Goal: Task Accomplishment & Management: Manage account settings

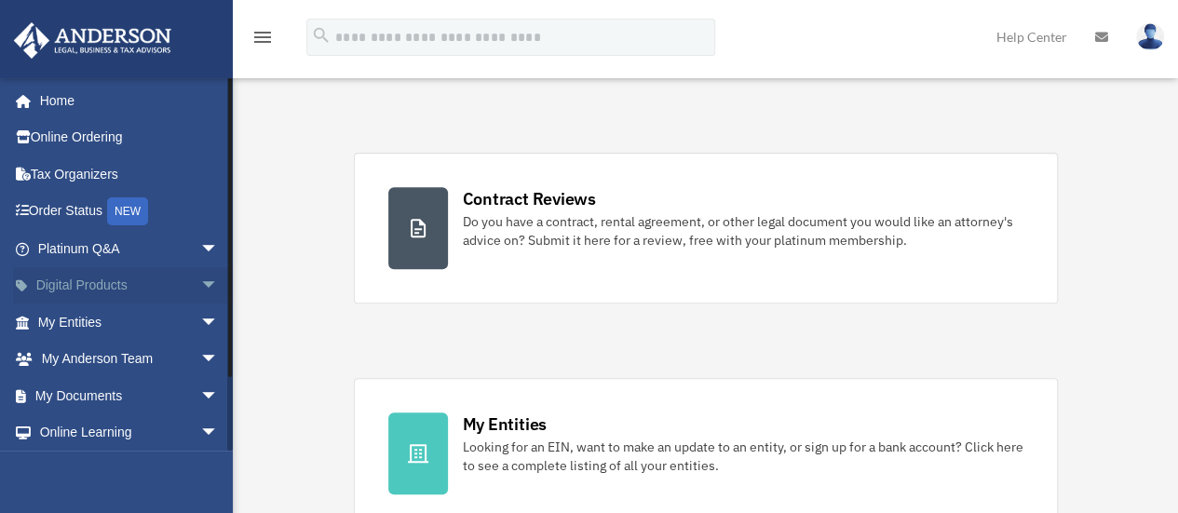
scroll to position [279, 0]
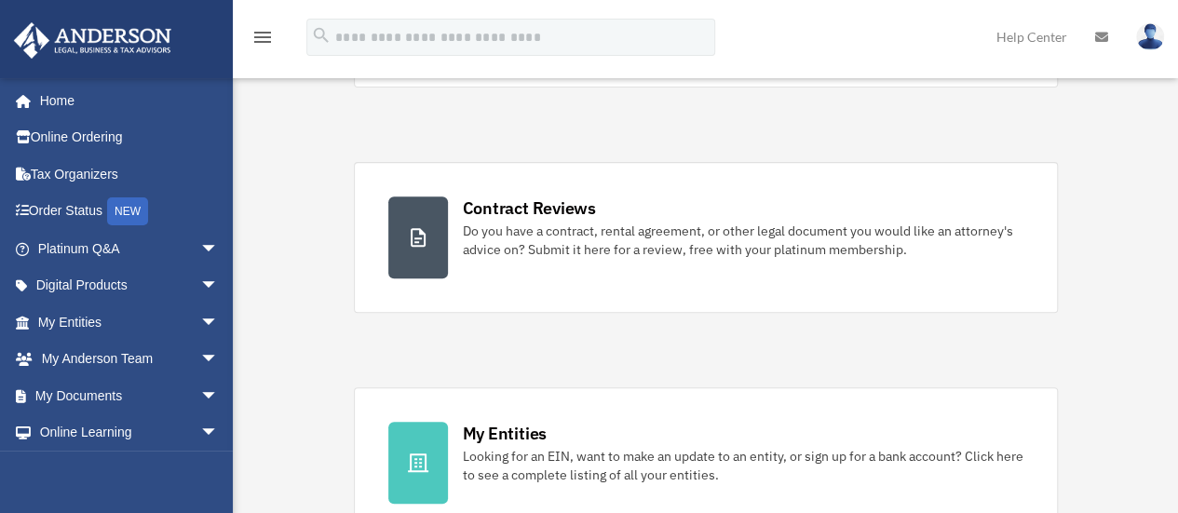
click at [1146, 31] on img at bounding box center [1150, 36] width 28 height 27
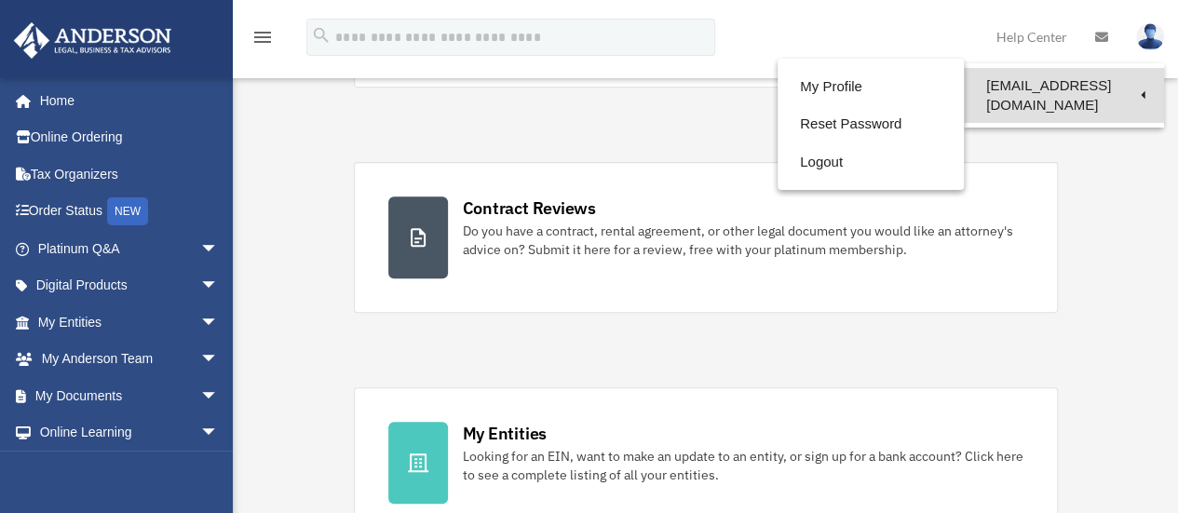
click at [1073, 85] on link "[EMAIL_ADDRESS][DOMAIN_NAME]" at bounding box center [1064, 95] width 200 height 55
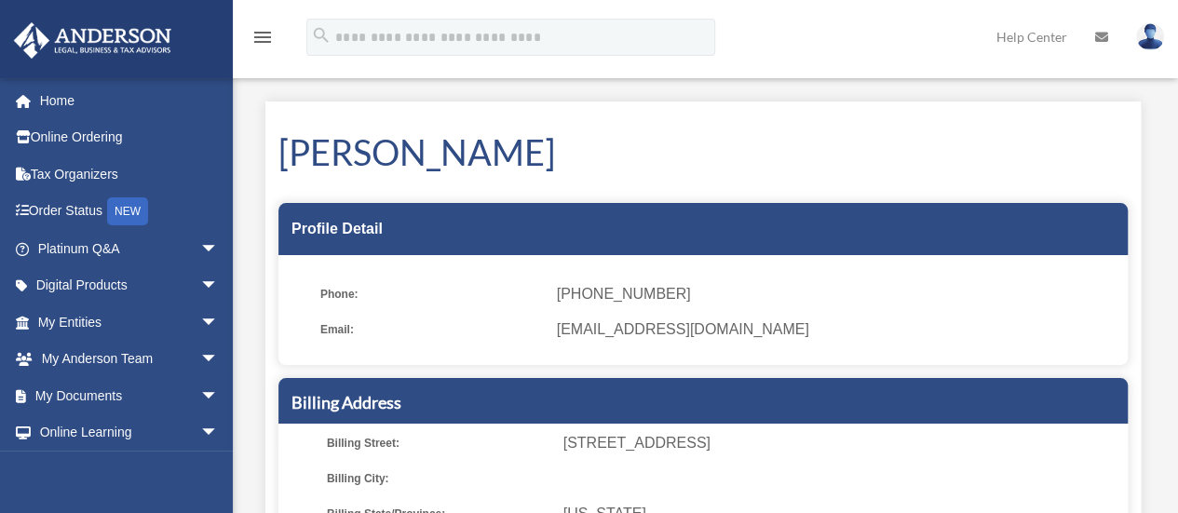
click at [1150, 38] on img at bounding box center [1150, 36] width 28 height 27
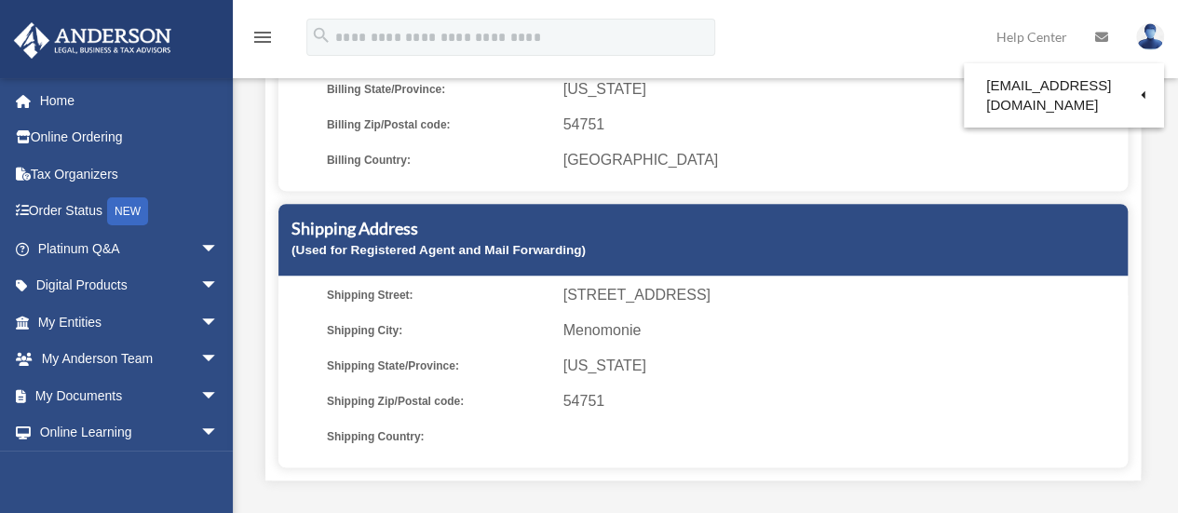
scroll to position [466, 0]
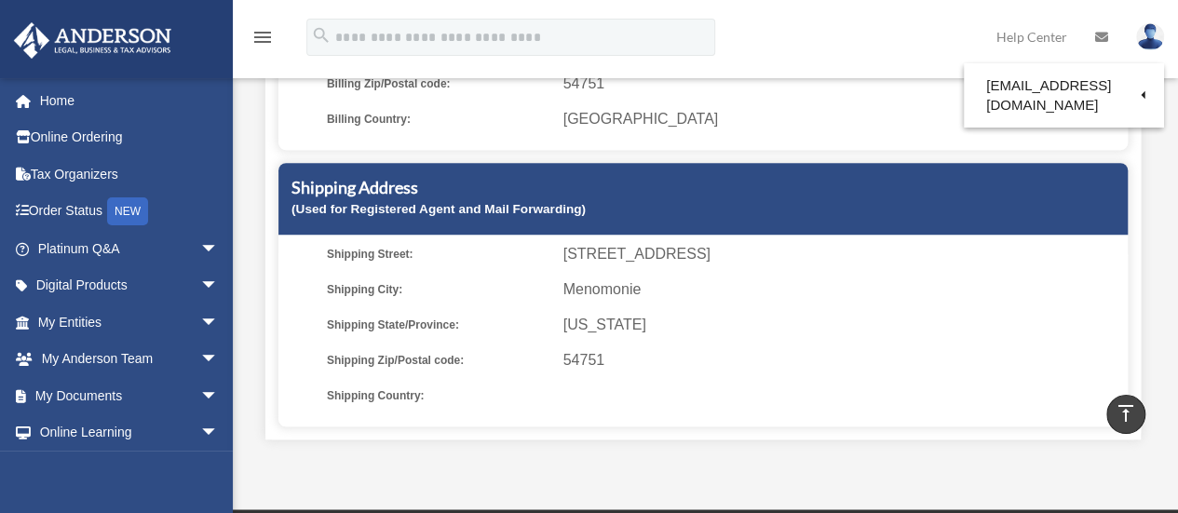
click at [526, 217] on div "Shipping Address (Used for Registered Agent and Mail Forwarding)" at bounding box center [702, 199] width 849 height 72
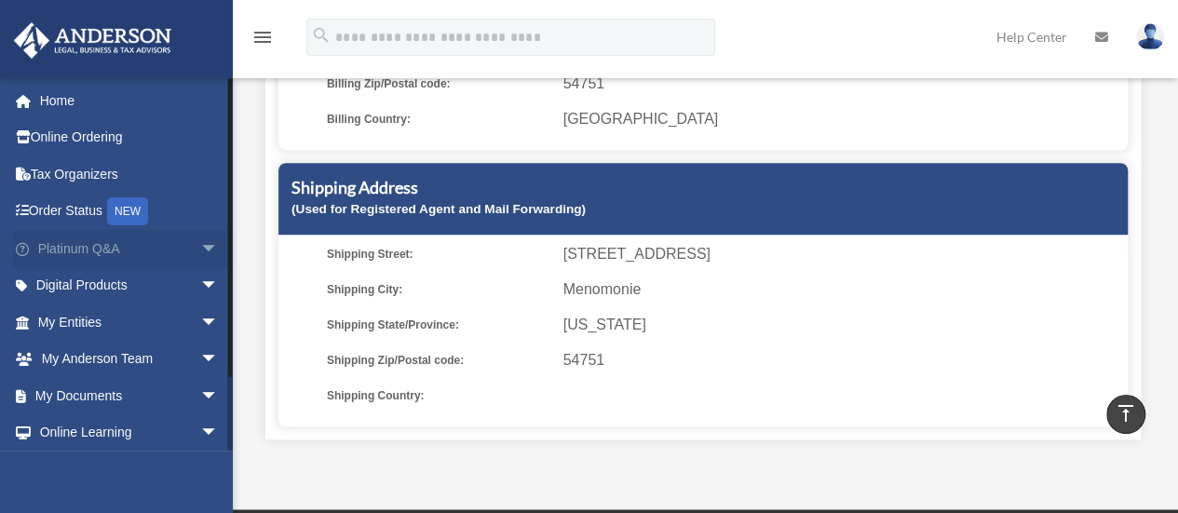
click at [200, 250] on span "arrow_drop_down" at bounding box center [218, 249] width 37 height 38
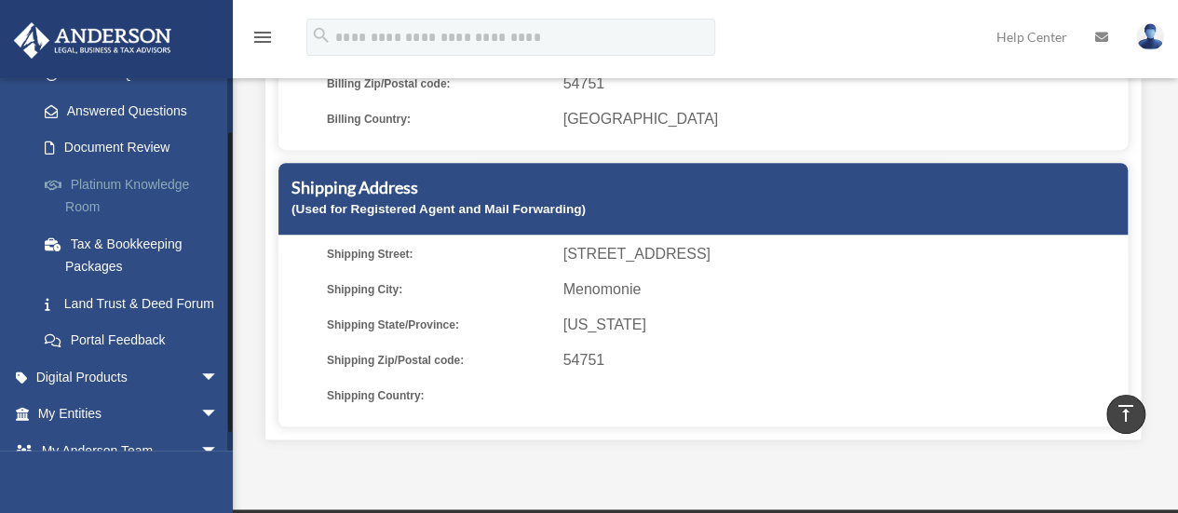
scroll to position [373, 0]
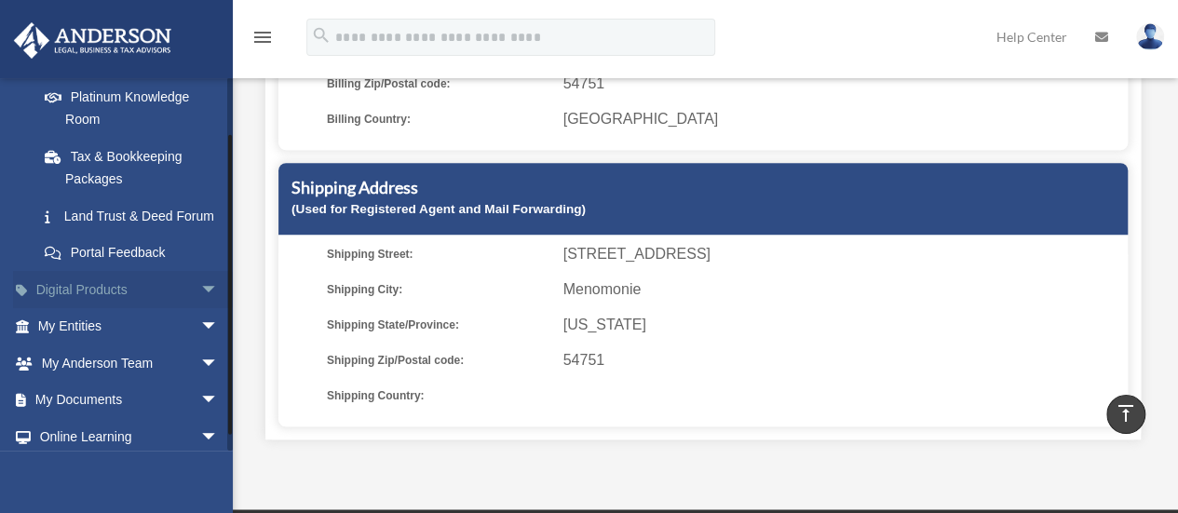
click at [200, 309] on span "arrow_drop_down" at bounding box center [218, 290] width 37 height 38
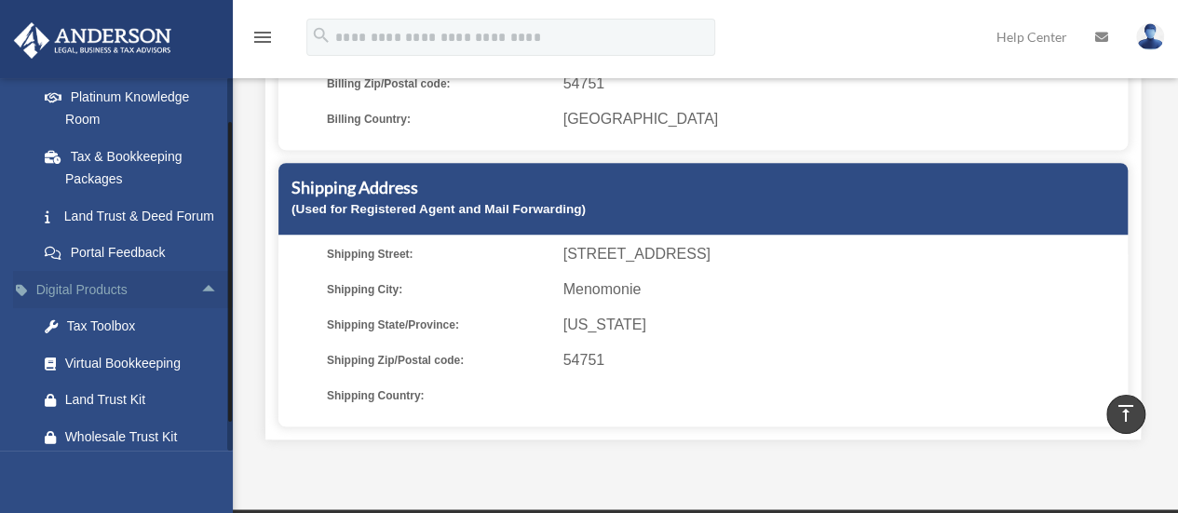
scroll to position [559, 0]
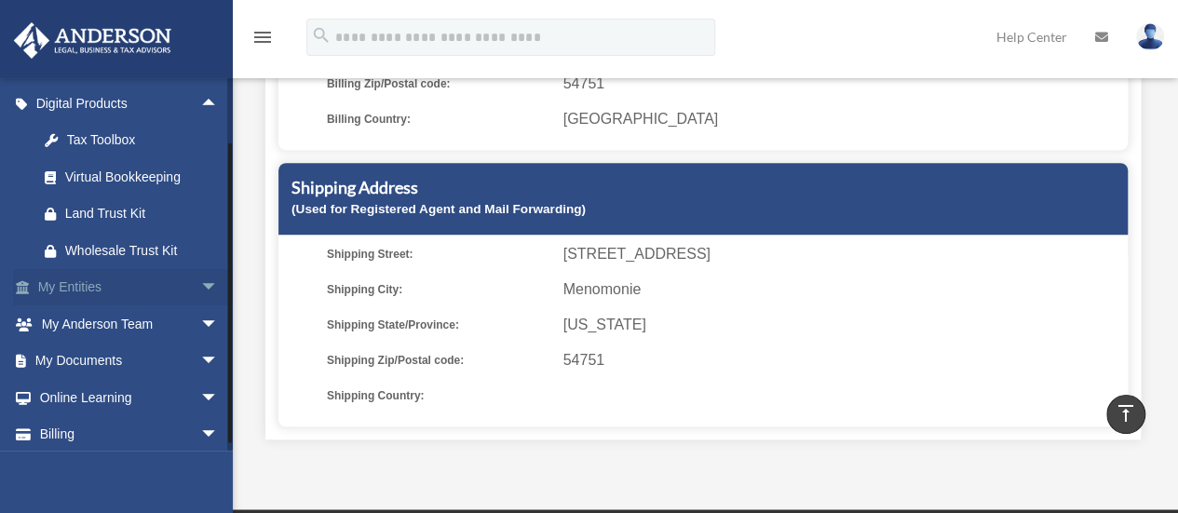
click at [200, 307] on span "arrow_drop_down" at bounding box center [218, 288] width 37 height 38
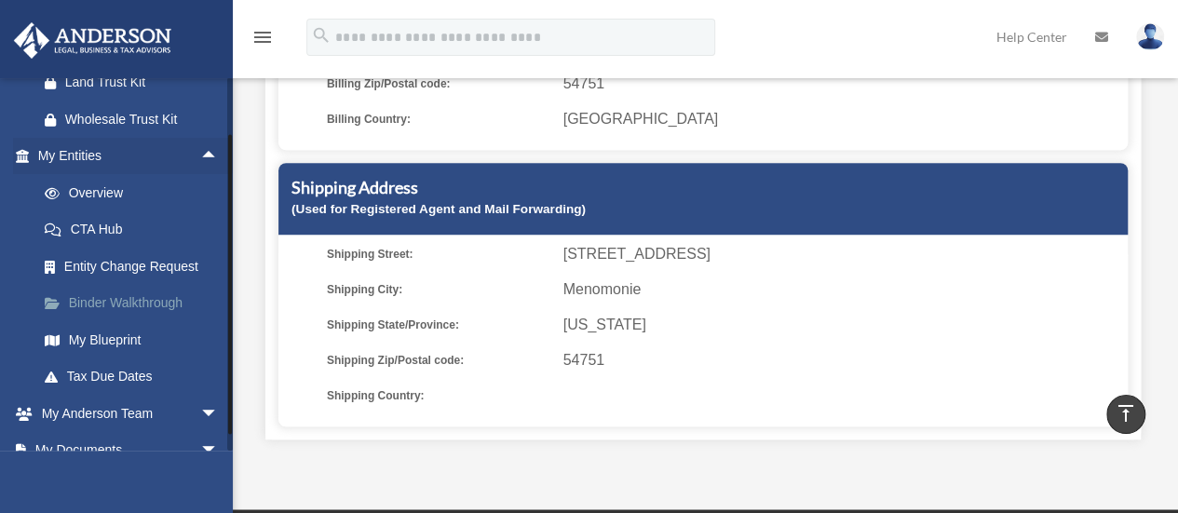
scroll to position [745, 0]
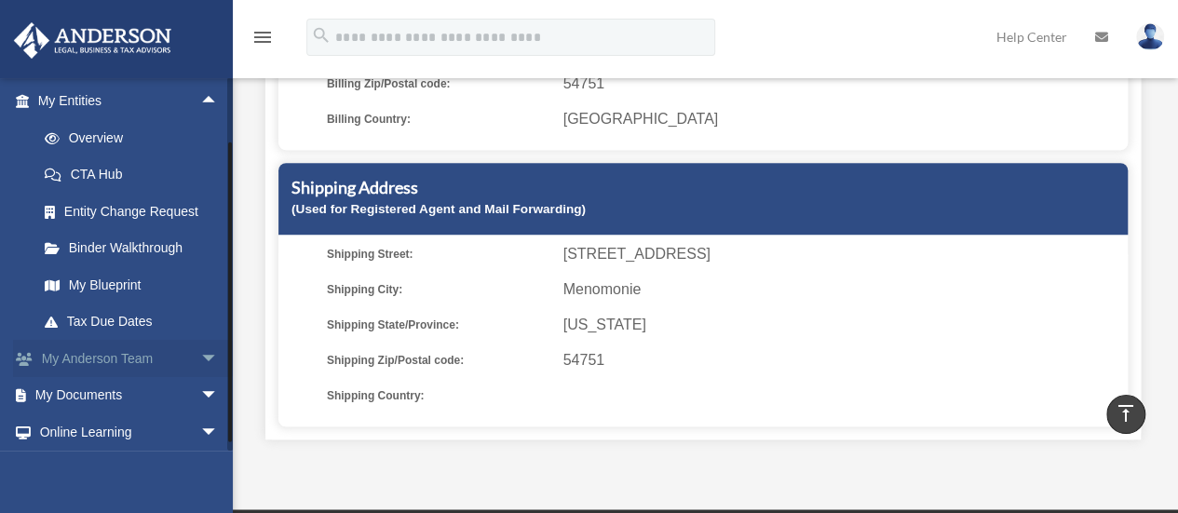
click at [200, 378] on span "arrow_drop_down" at bounding box center [218, 359] width 37 height 38
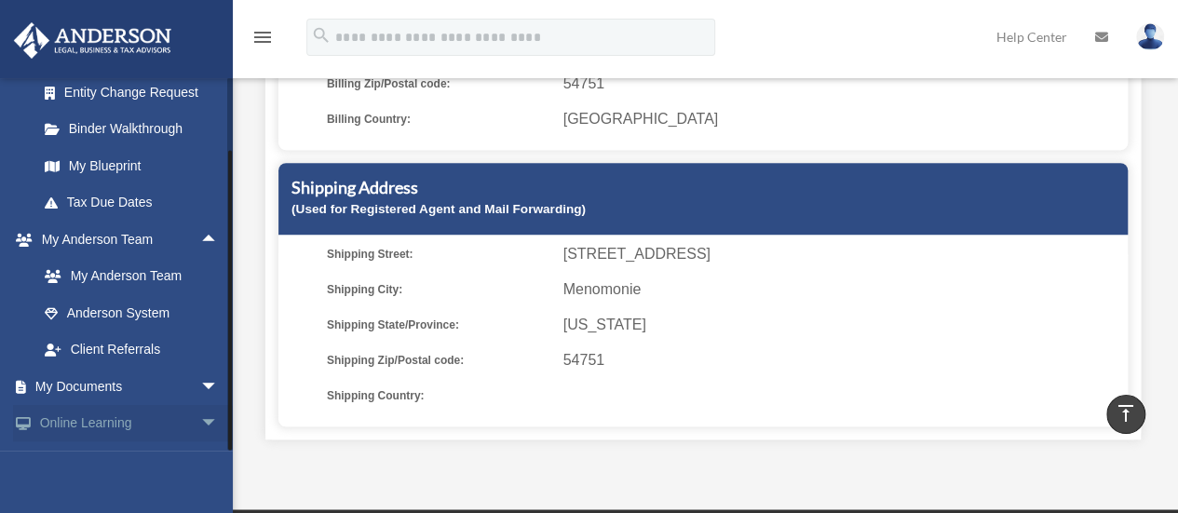
scroll to position [956, 0]
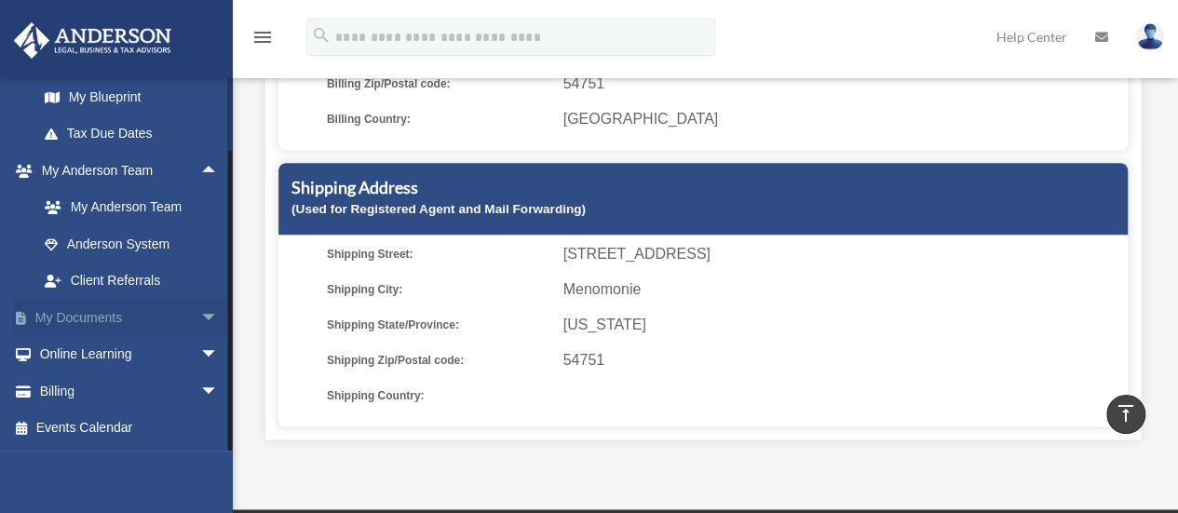
click at [200, 318] on span "arrow_drop_down" at bounding box center [218, 318] width 37 height 38
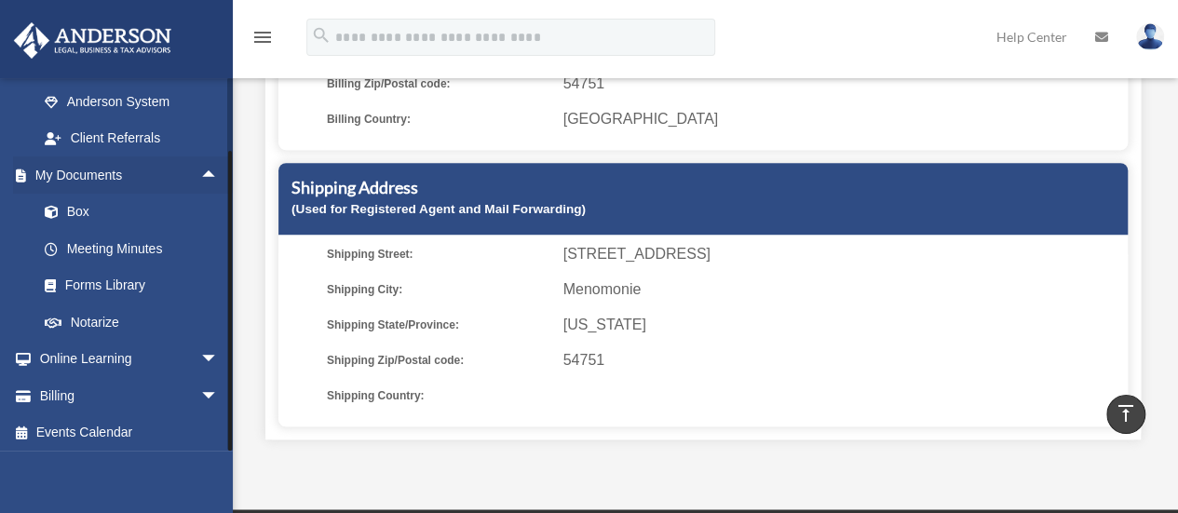
scroll to position [1103, 0]
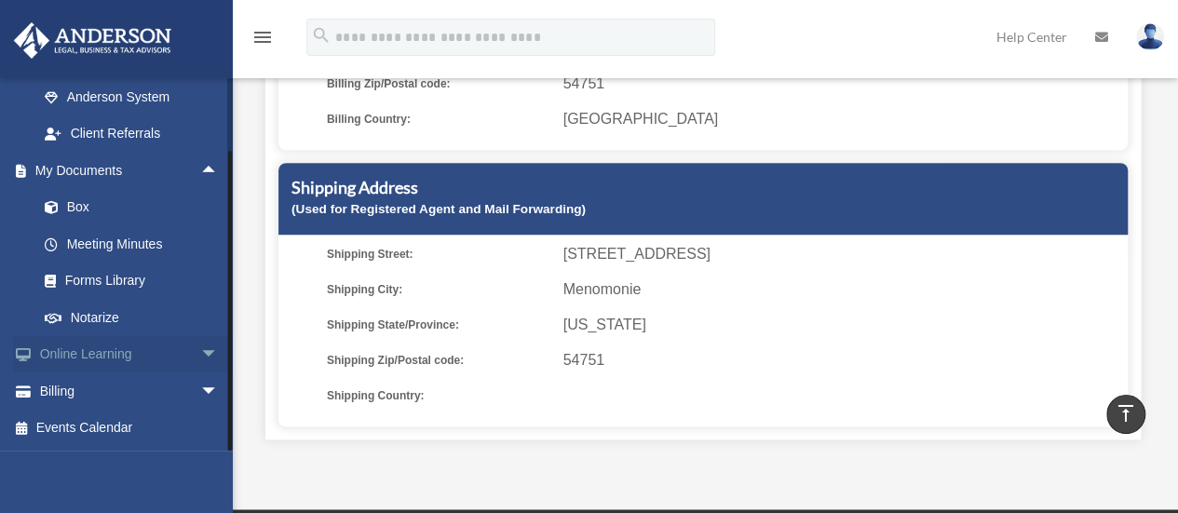
click at [207, 351] on span "arrow_drop_down" at bounding box center [218, 355] width 37 height 38
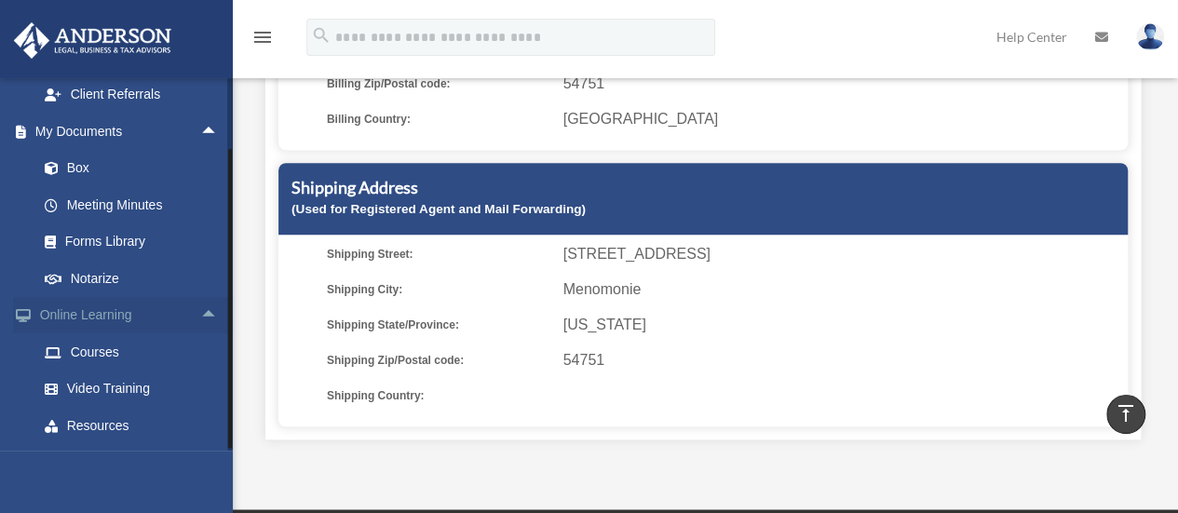
scroll to position [1213, 0]
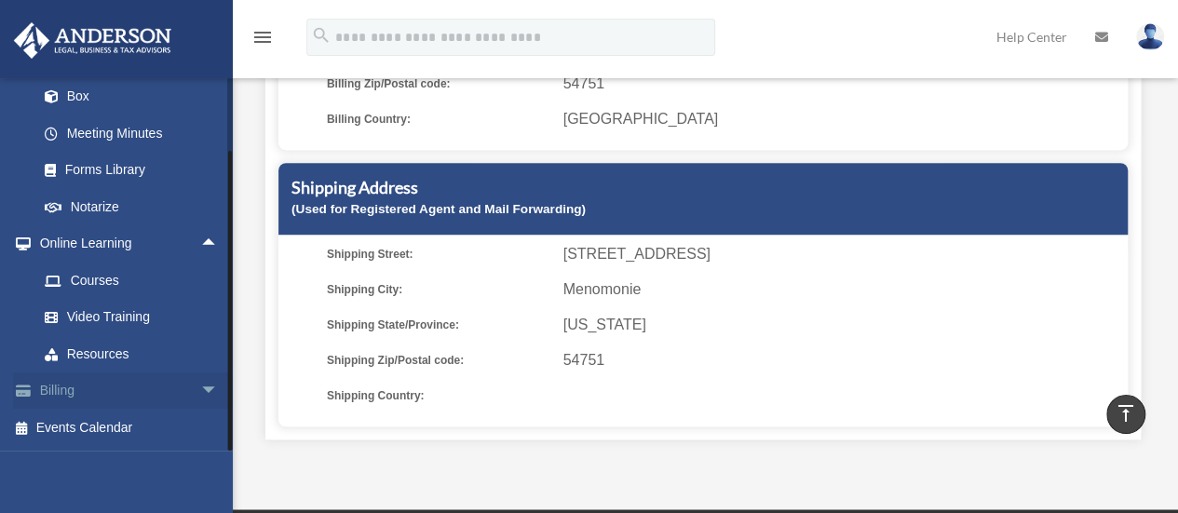
click at [200, 385] on span "arrow_drop_down" at bounding box center [218, 392] width 37 height 38
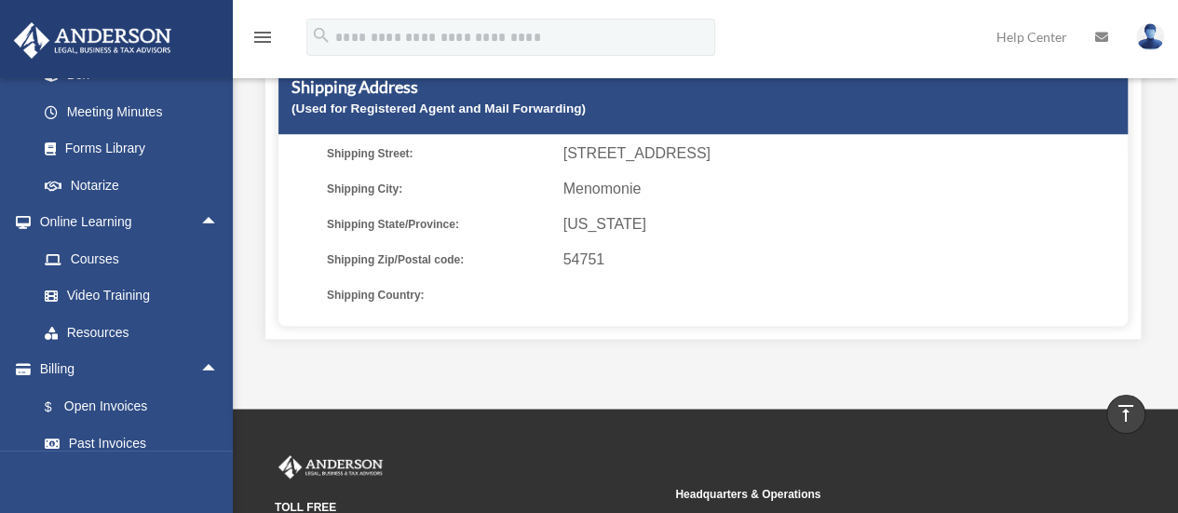
scroll to position [652, 0]
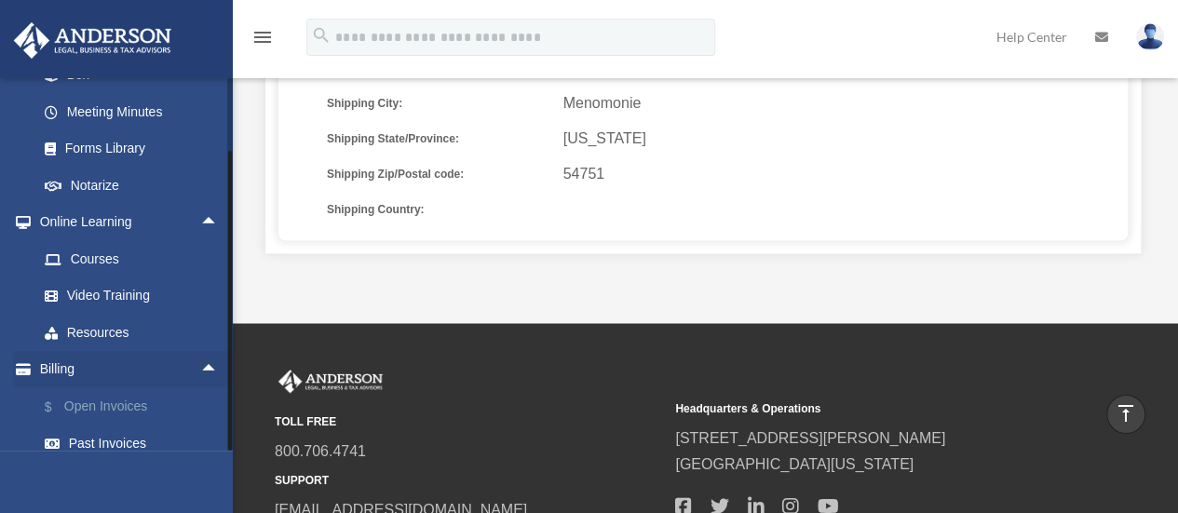
click at [105, 426] on link "$ Open Invoices" at bounding box center [136, 406] width 221 height 38
click at [52, 386] on link "Billing arrow_drop_up" at bounding box center [130, 369] width 234 height 37
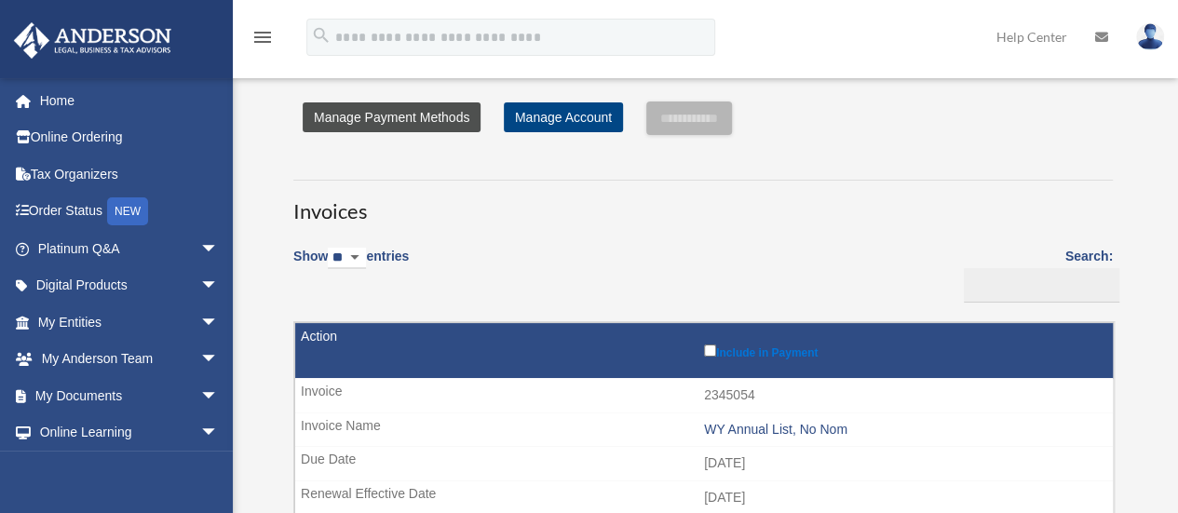
drag, startPoint x: 382, startPoint y: 122, endPoint x: 445, endPoint y: 123, distance: 63.3
click at [382, 122] on link "Manage Payment Methods" at bounding box center [392, 117] width 178 height 30
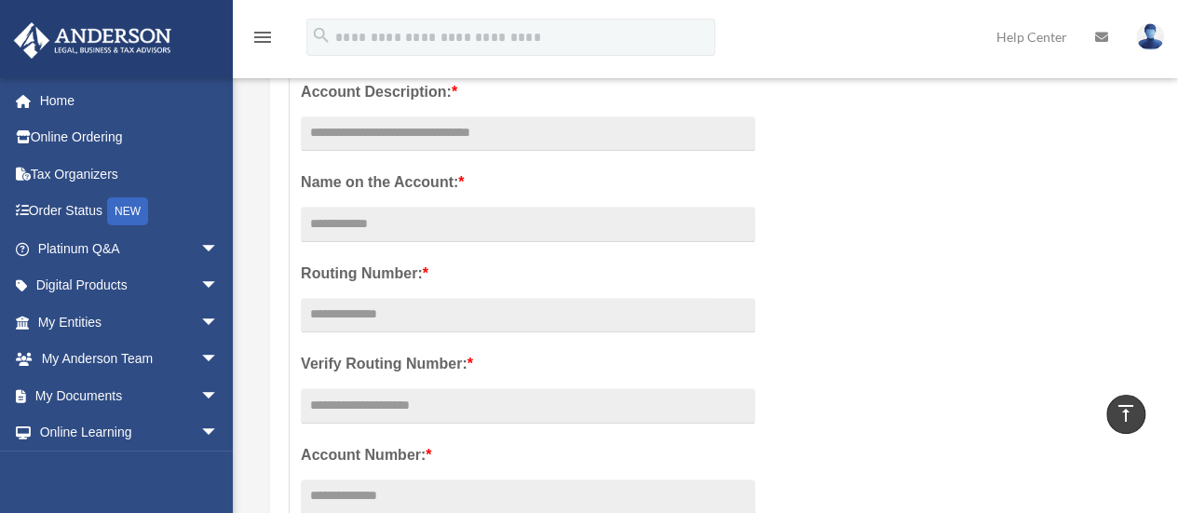
scroll to position [279, 0]
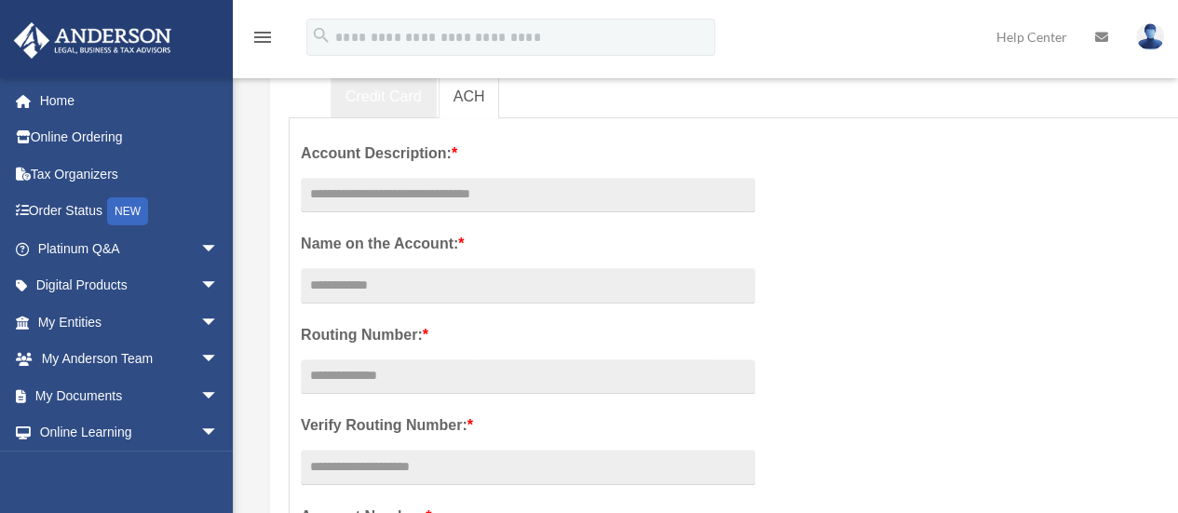
click at [380, 96] on link "Credit Card" at bounding box center [384, 97] width 106 height 42
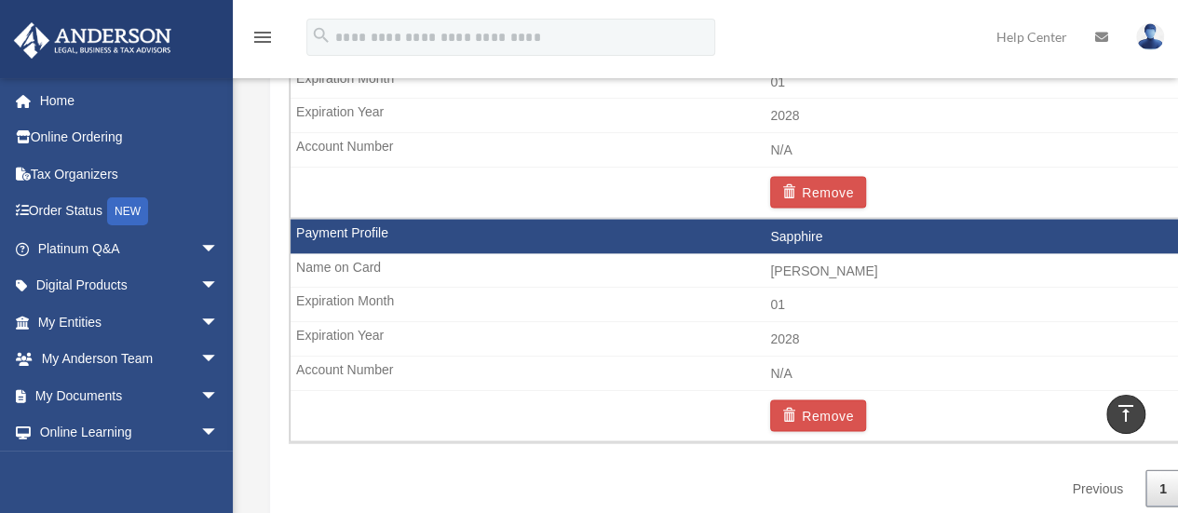
scroll to position [1676, 0]
